Goal: Answer question/provide support: Share knowledge or assist other users

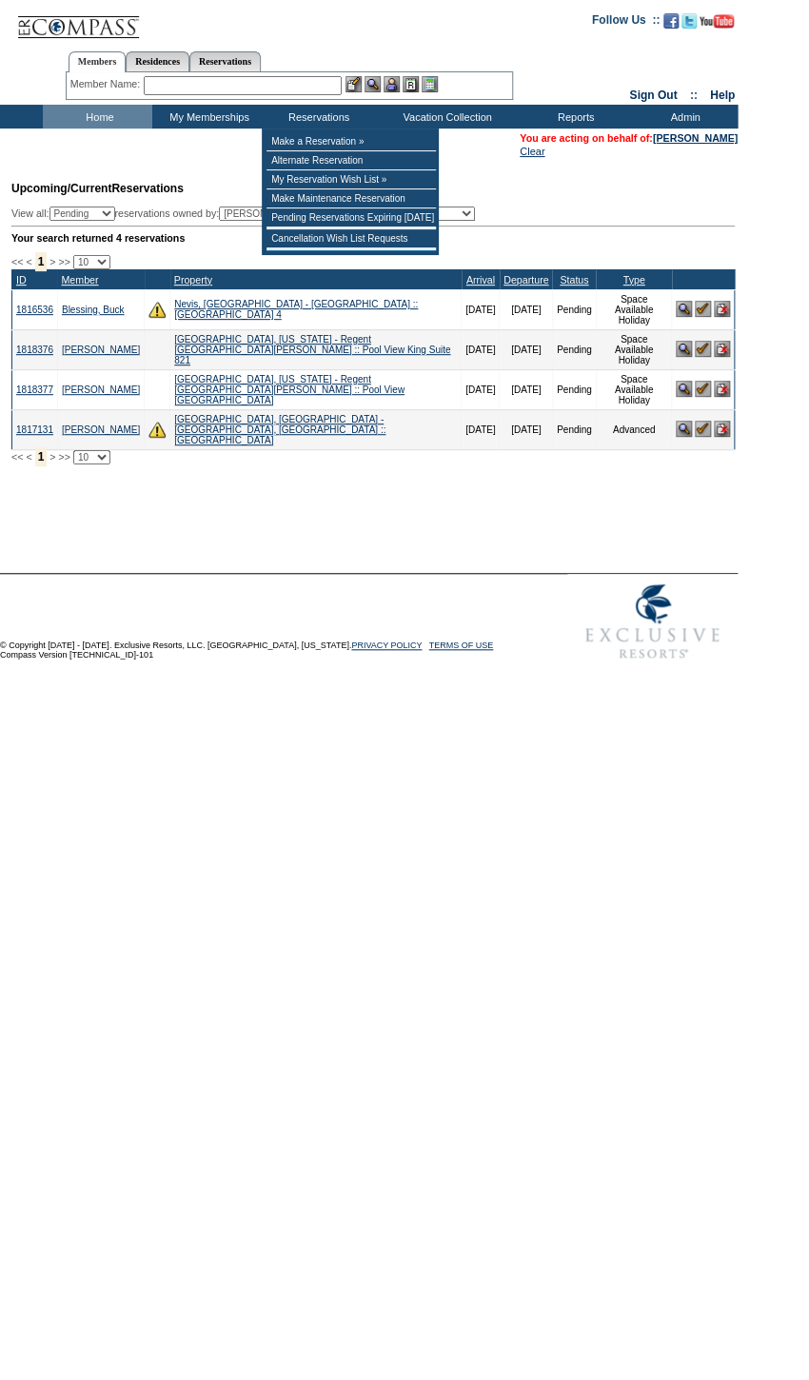
click at [296, 80] on input "text" at bounding box center [243, 85] width 198 height 19
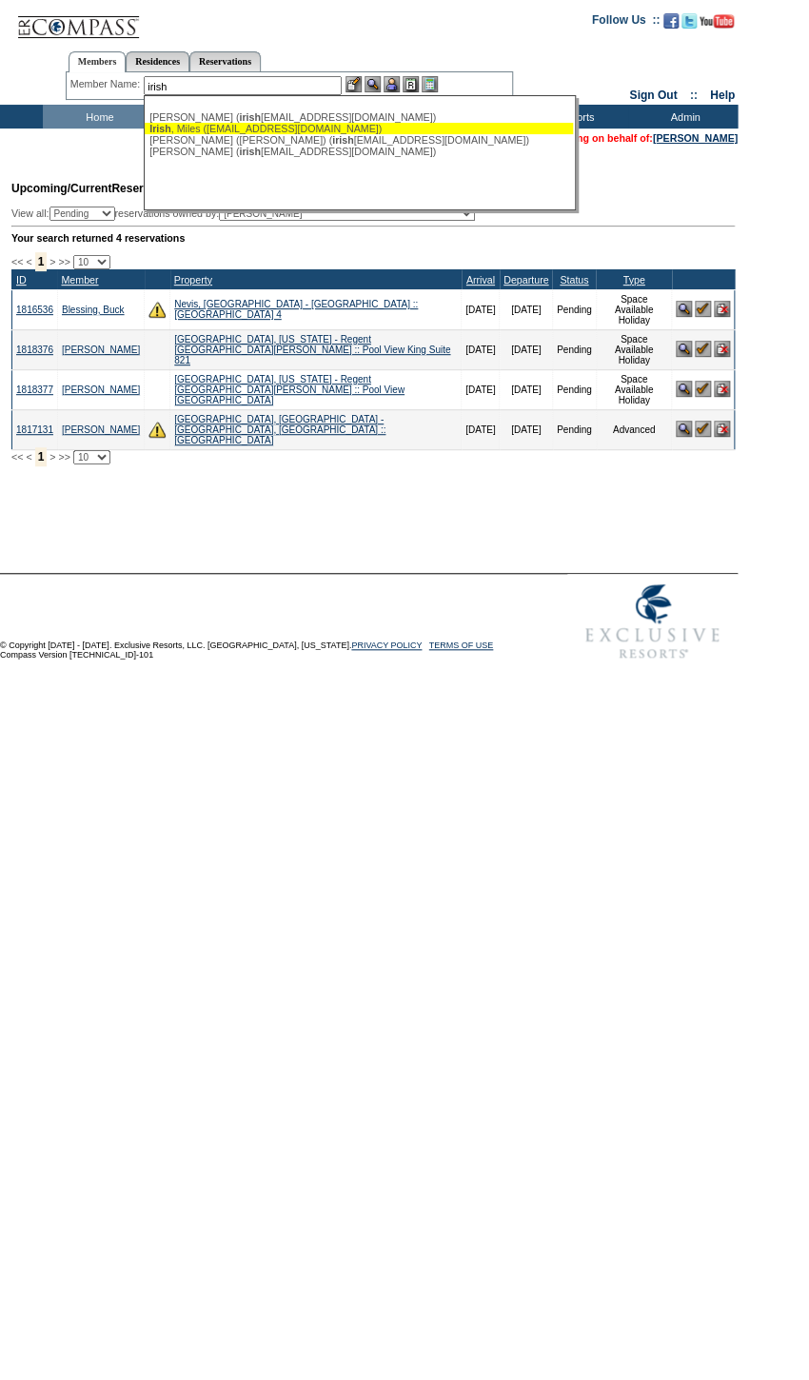
click at [315, 127] on div "Irish , Miles (mfirish@gmail.com)" at bounding box center [358, 128] width 419 height 11
type input "Irish, Miles (mfirish@gmail.com)"
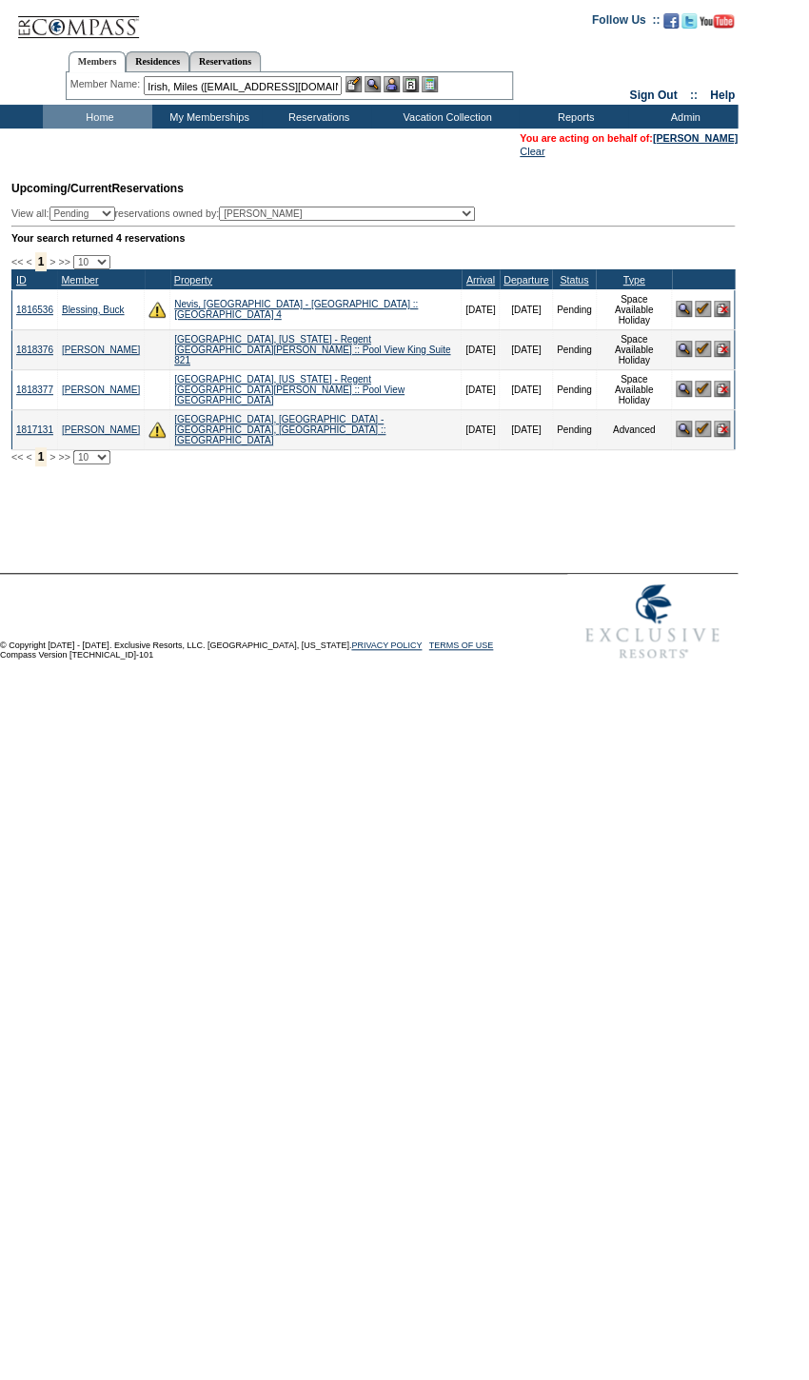
click at [396, 81] on img at bounding box center [392, 84] width 16 height 16
click at [374, 84] on img at bounding box center [373, 84] width 16 height 16
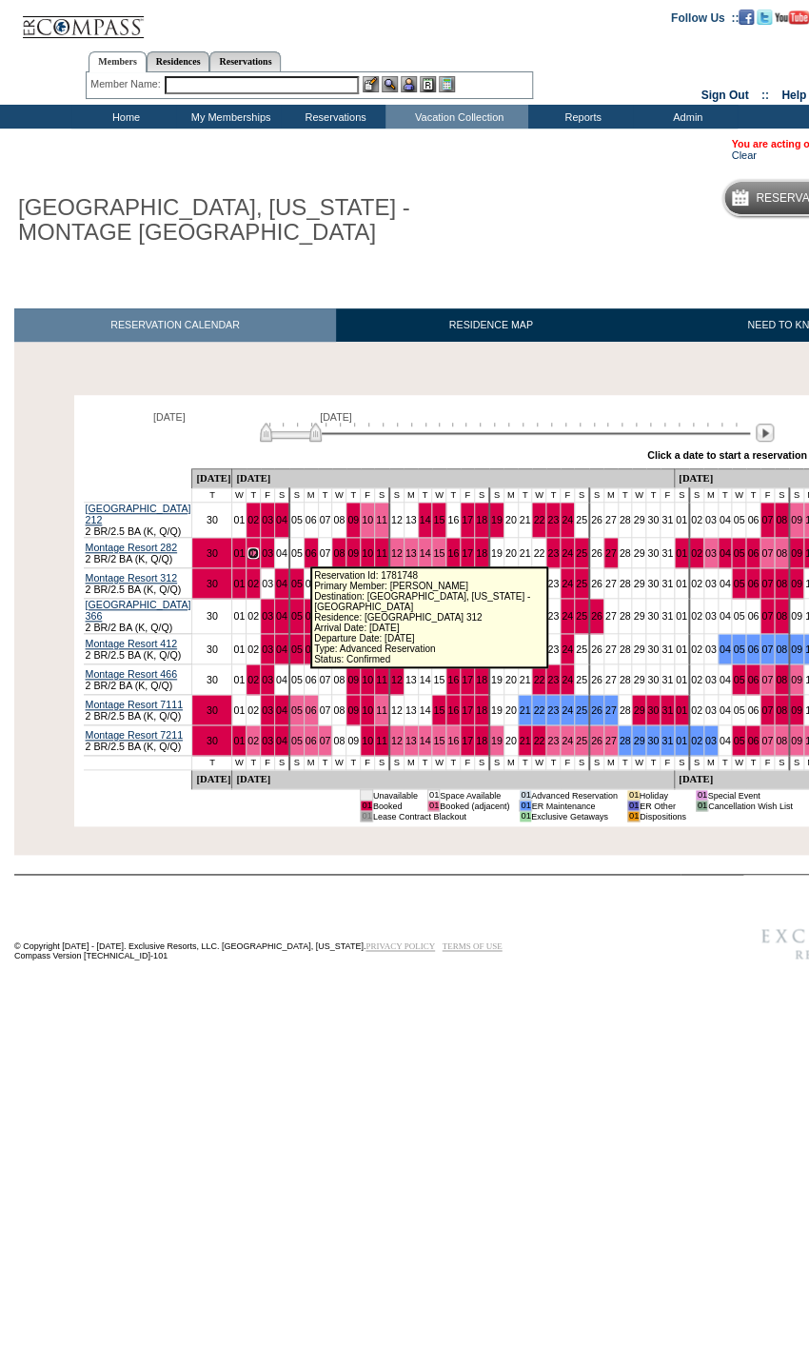
click at [259, 551] on link "02" at bounding box center [252, 552] width 11 height 11
